Goal: Check status: Verify the current state of an ongoing process or item

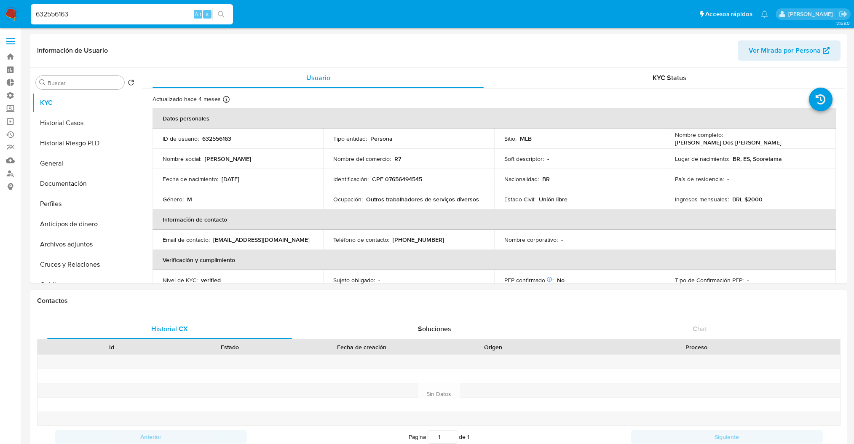
select select "10"
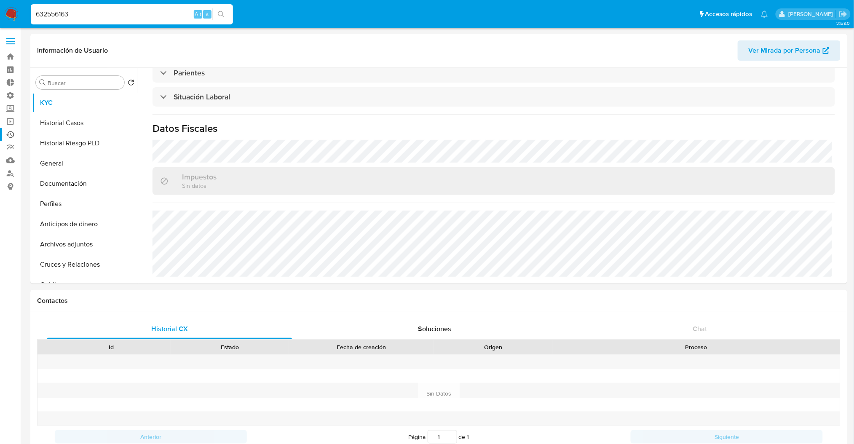
click at [12, 137] on link "Ejecuciones automáticas" at bounding box center [50, 134] width 100 height 13
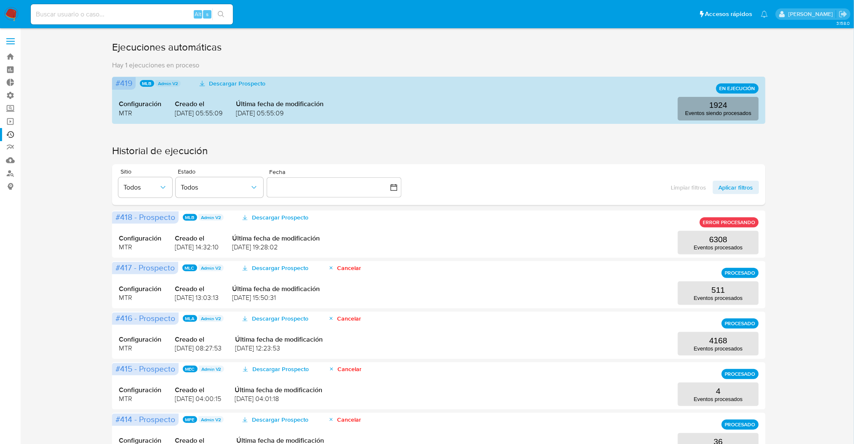
click at [737, 99] on button "1924 Eventos siendo procesados" at bounding box center [718, 109] width 81 height 24
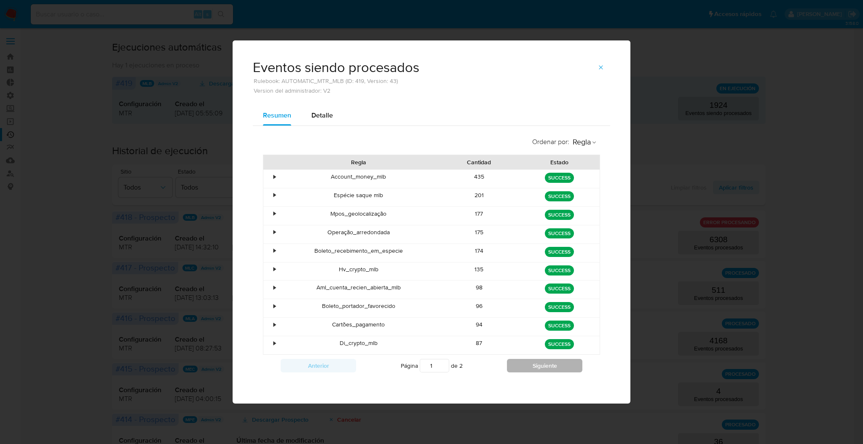
click at [539, 368] on button "Siguiente" at bounding box center [544, 365] width 75 height 13
type input "2"
click at [601, 64] on icon "button" at bounding box center [601, 67] width 7 height 7
